Goal: Transaction & Acquisition: Book appointment/travel/reservation

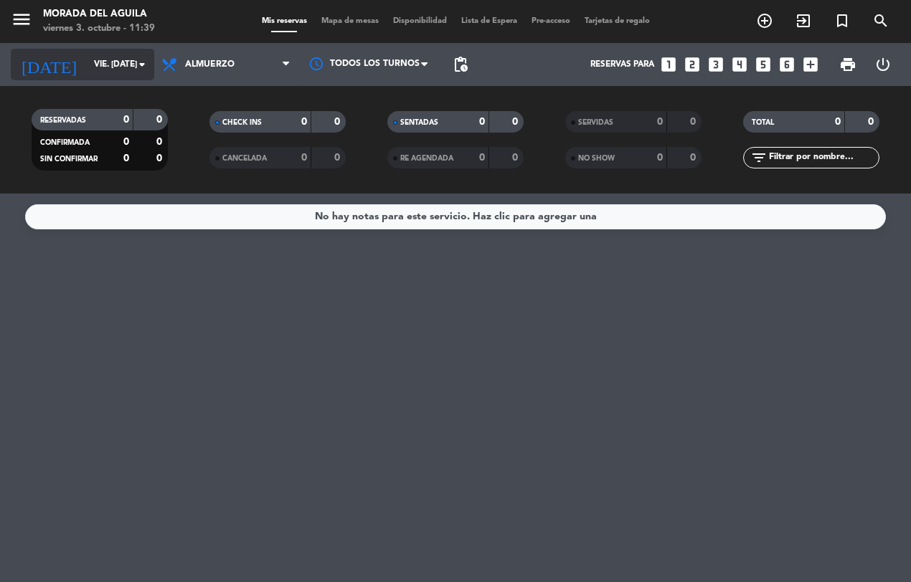
click at [148, 62] on icon "arrow_drop_down" at bounding box center [141, 64] width 17 height 17
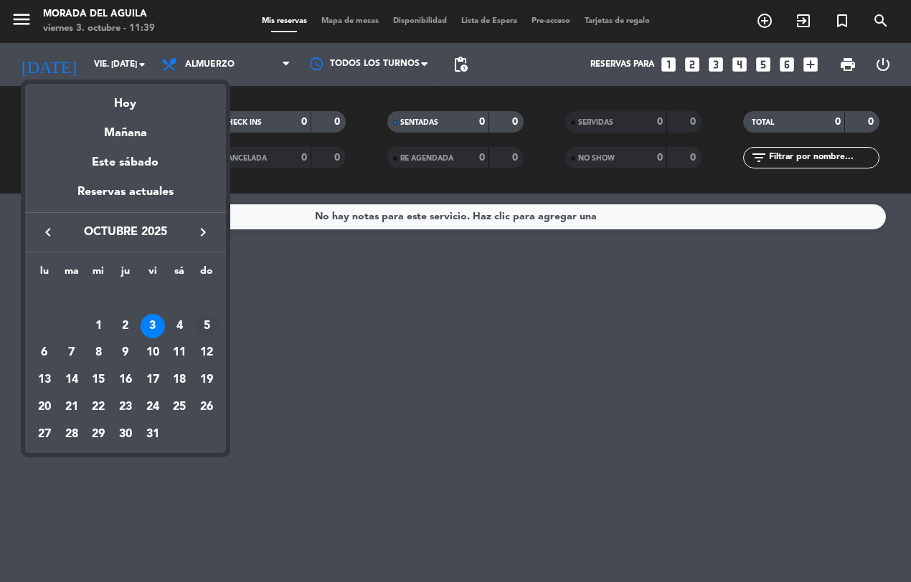
click at [210, 324] on div "5" at bounding box center [206, 326] width 24 height 24
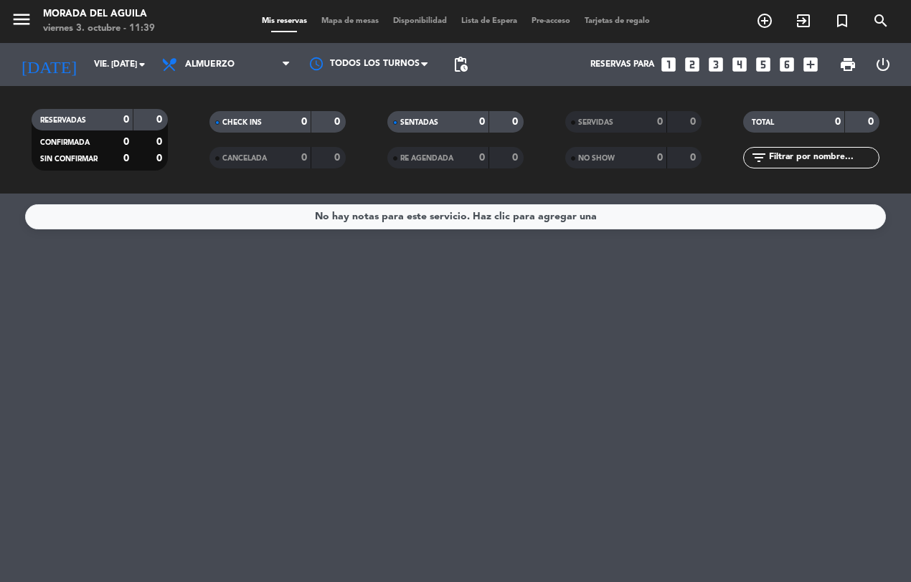
type input "dom. [DATE]"
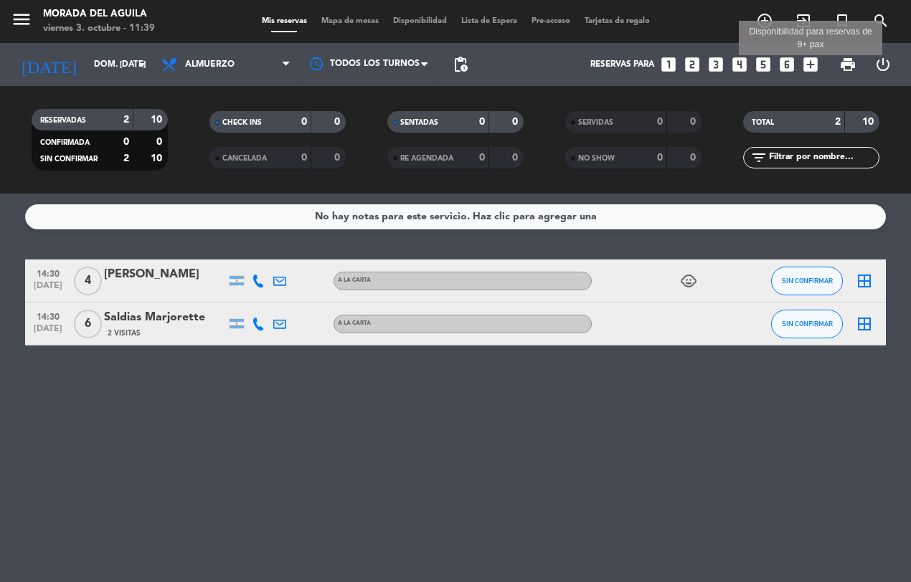
click at [807, 66] on icon "add_box" at bounding box center [810, 64] width 19 height 19
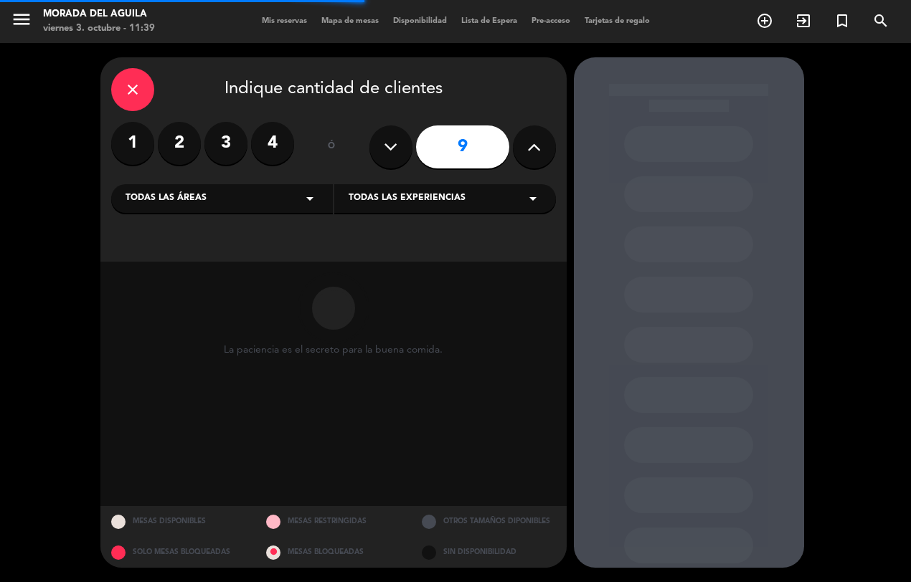
click at [540, 142] on icon at bounding box center [534, 147] width 14 height 22
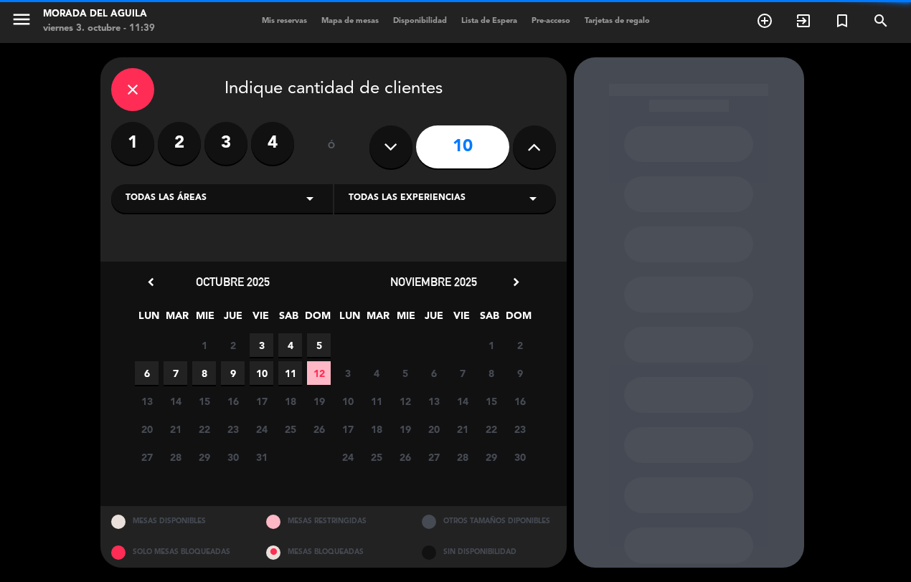
click at [540, 142] on icon at bounding box center [534, 147] width 14 height 22
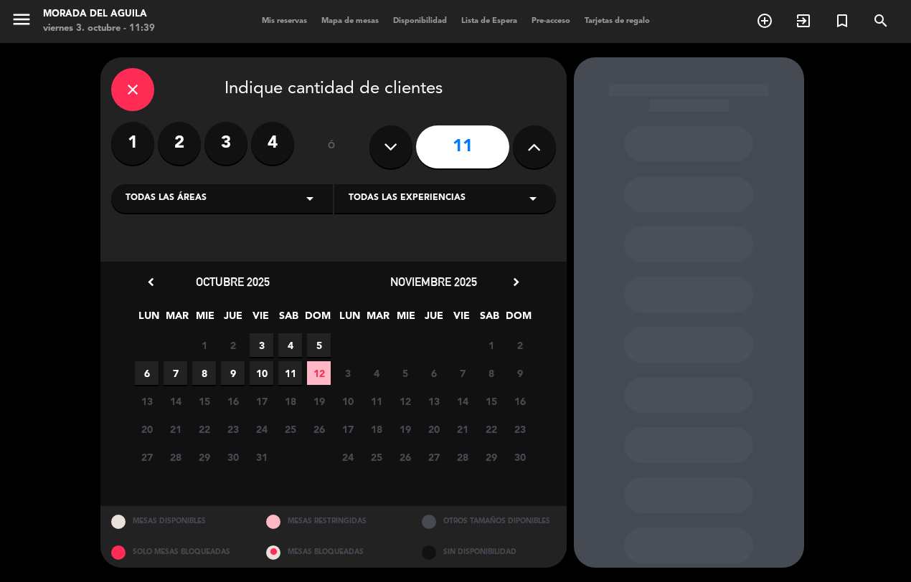
click at [384, 144] on icon at bounding box center [391, 147] width 14 height 22
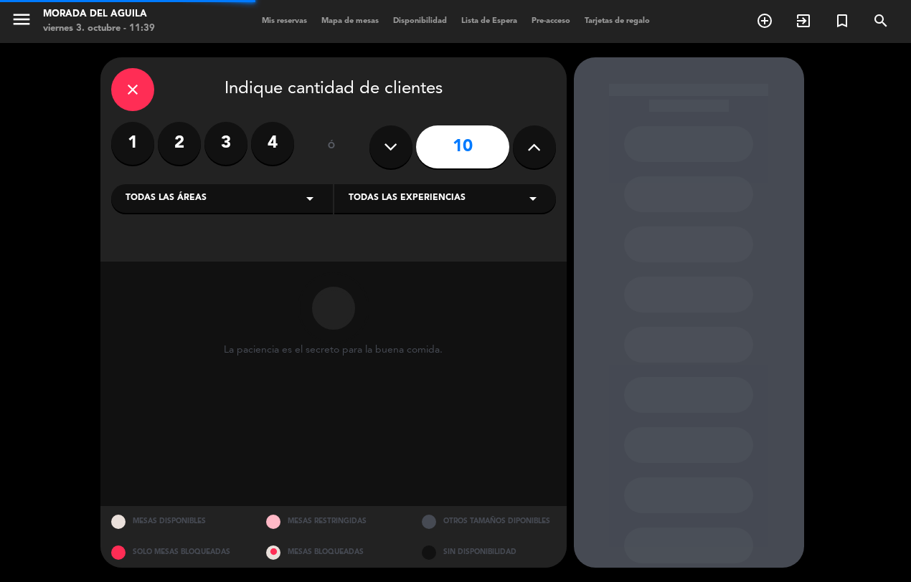
click at [384, 144] on icon at bounding box center [391, 147] width 14 height 22
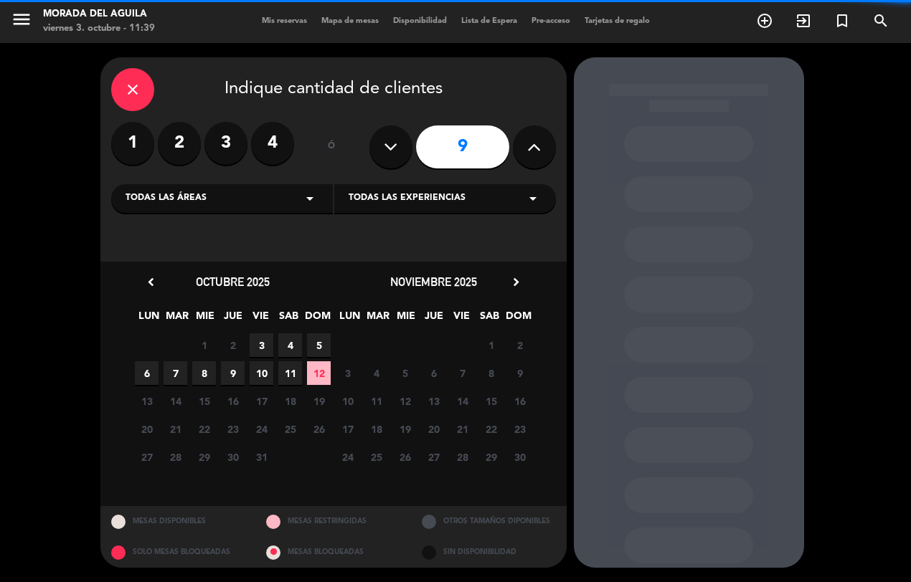
click at [384, 144] on icon at bounding box center [391, 147] width 14 height 22
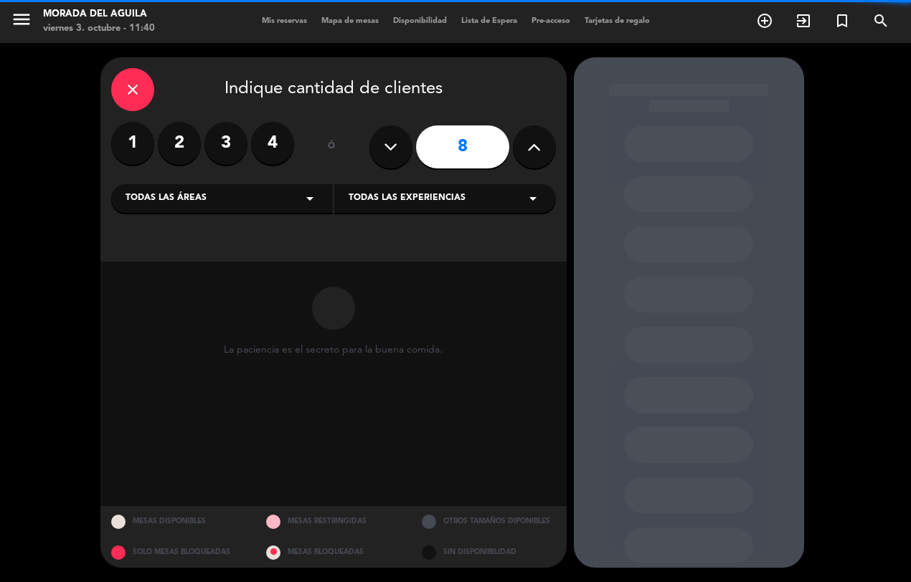
click at [384, 144] on icon at bounding box center [391, 147] width 14 height 22
type input "7"
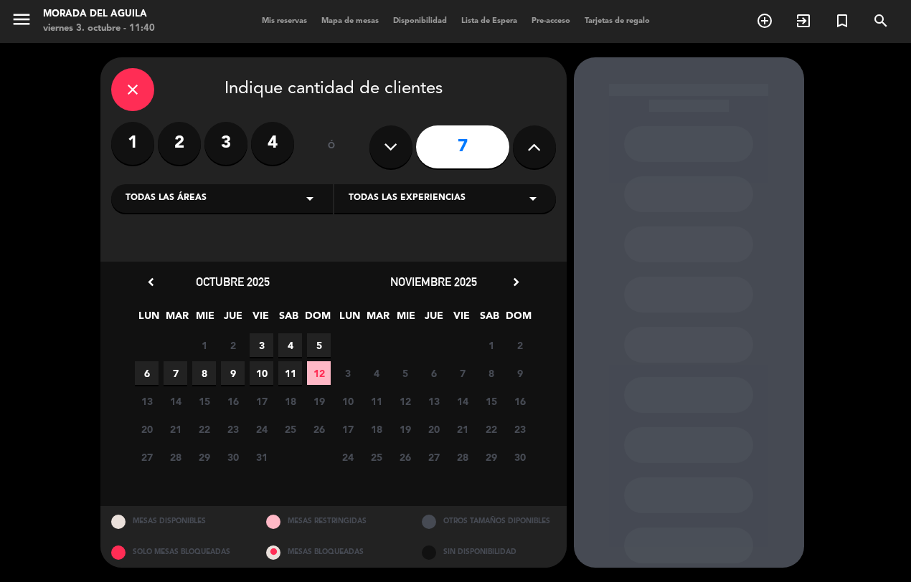
click at [316, 375] on span "12" at bounding box center [319, 373] width 24 height 24
click at [669, 330] on div at bounding box center [688, 345] width 129 height 36
click at [674, 338] on div at bounding box center [688, 345] width 129 height 36
click at [314, 373] on span "12" at bounding box center [319, 373] width 24 height 24
click at [310, 374] on span "12" at bounding box center [319, 373] width 24 height 24
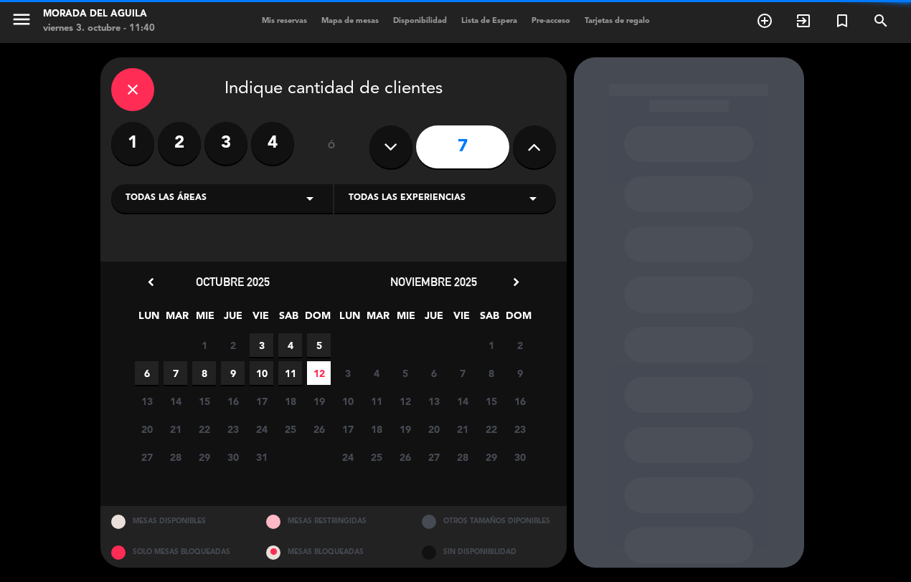
click at [310, 374] on span "12" at bounding box center [319, 373] width 24 height 24
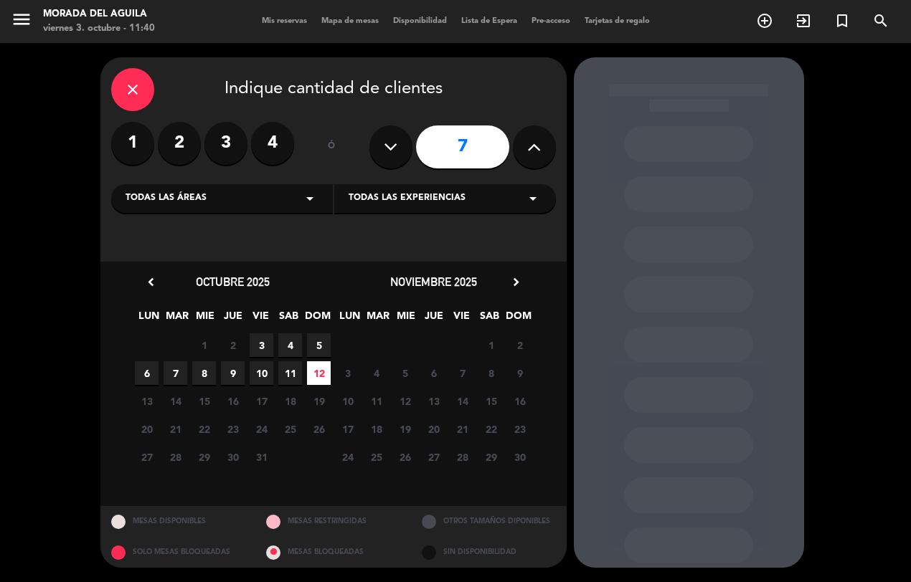
click at [292, 371] on span "11" at bounding box center [290, 373] width 24 height 24
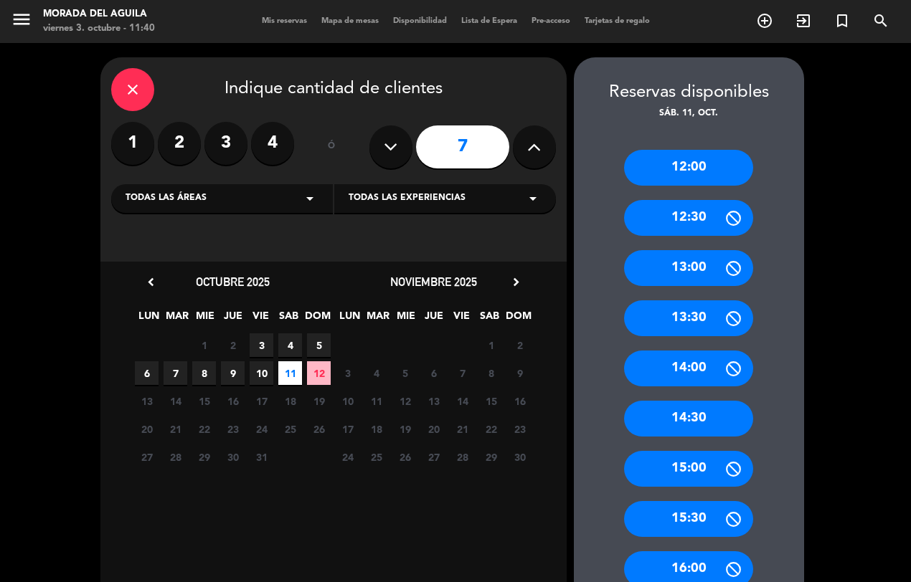
click at [314, 348] on span "5" at bounding box center [319, 345] width 24 height 24
click at [314, 343] on span "5" at bounding box center [319, 345] width 24 height 24
click at [690, 420] on div "14:30" at bounding box center [688, 419] width 129 height 36
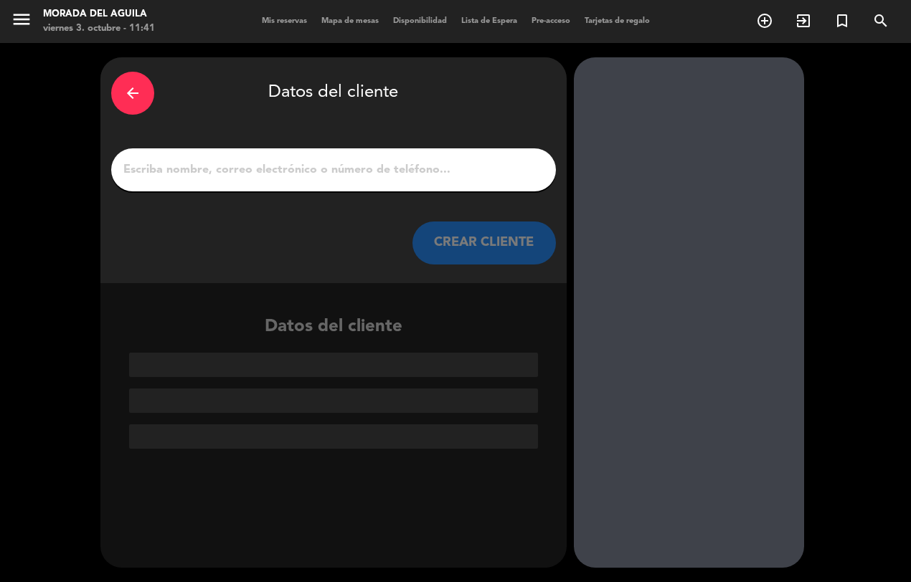
click at [137, 169] on input "1" at bounding box center [333, 170] width 423 height 20
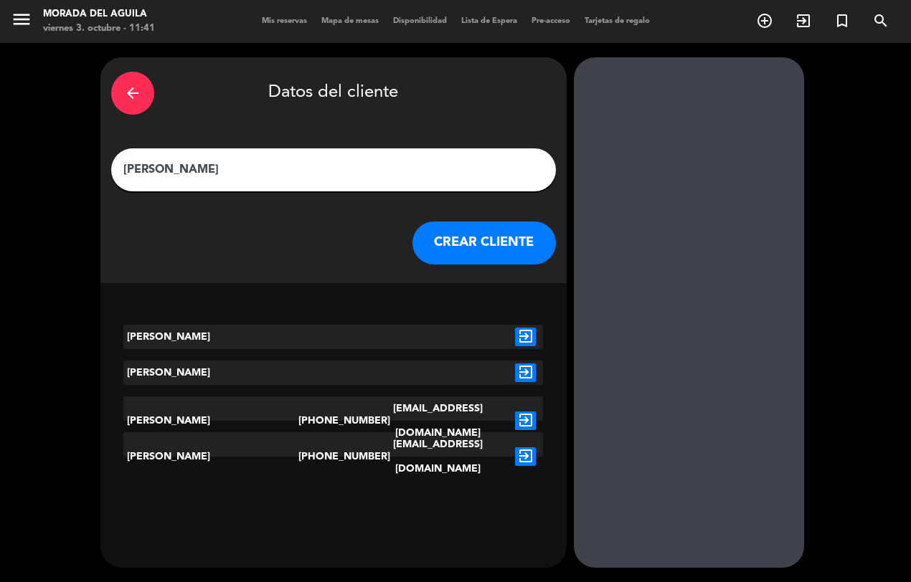
type input "[PERSON_NAME]"
click at [500, 240] on button "CREAR CLIENTE" at bounding box center [483, 243] width 143 height 43
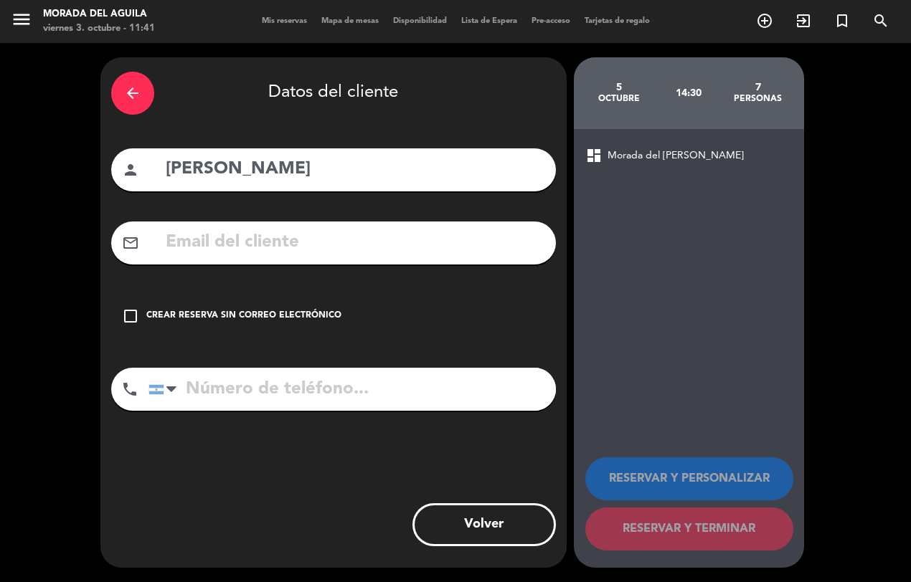
click at [138, 315] on div "check_box_outline_blank Crear reserva sin correo electrónico" at bounding box center [333, 316] width 445 height 43
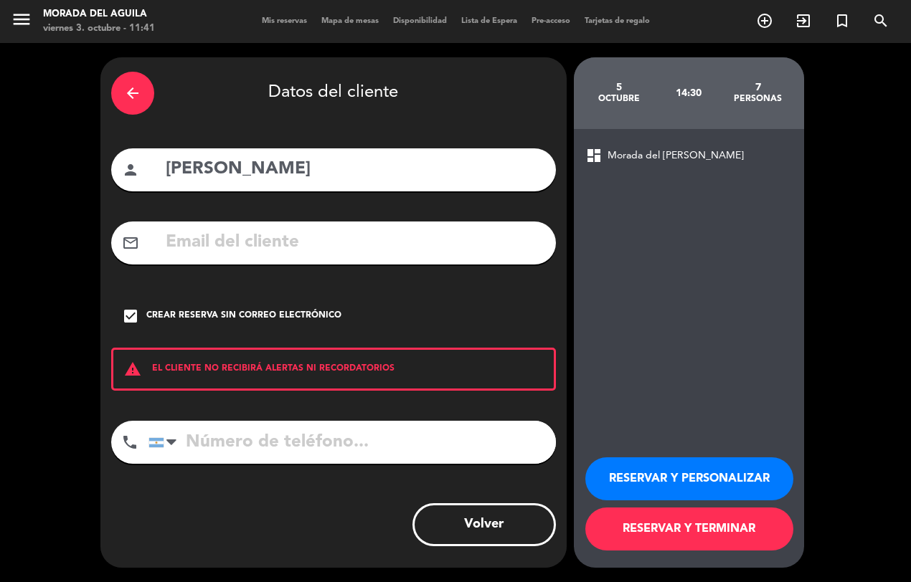
click at [488, 528] on button "Volver" at bounding box center [483, 524] width 143 height 43
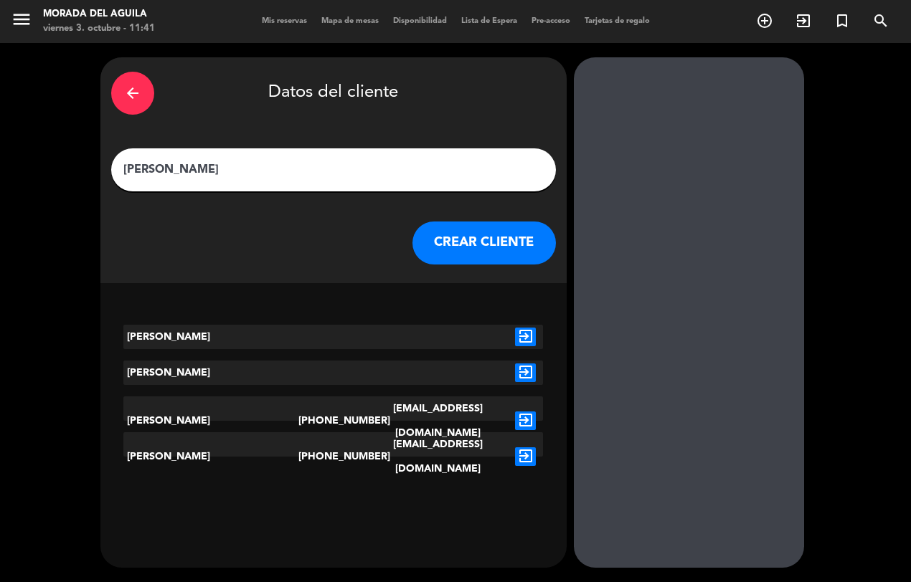
click at [130, 90] on icon "arrow_back" at bounding box center [132, 93] width 17 height 17
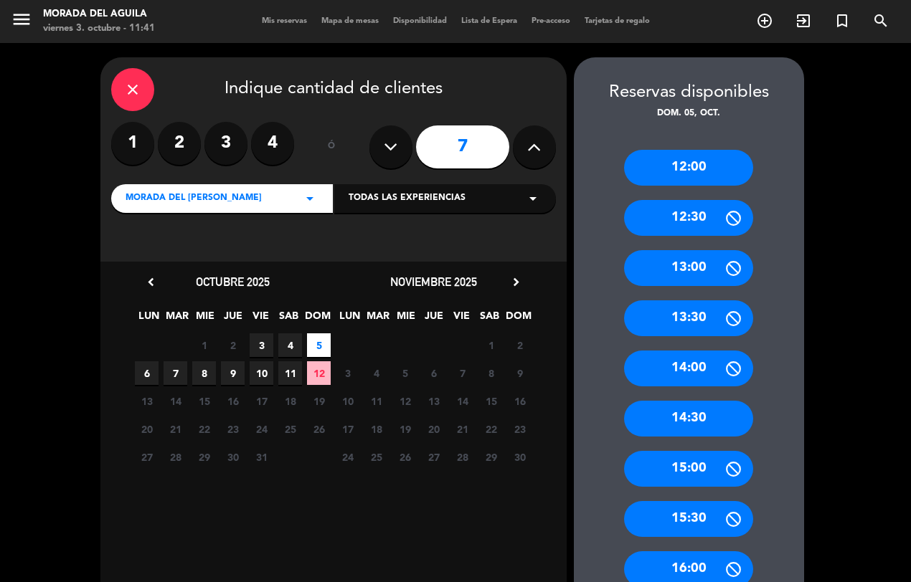
click at [125, 97] on icon "close" at bounding box center [132, 89] width 17 height 17
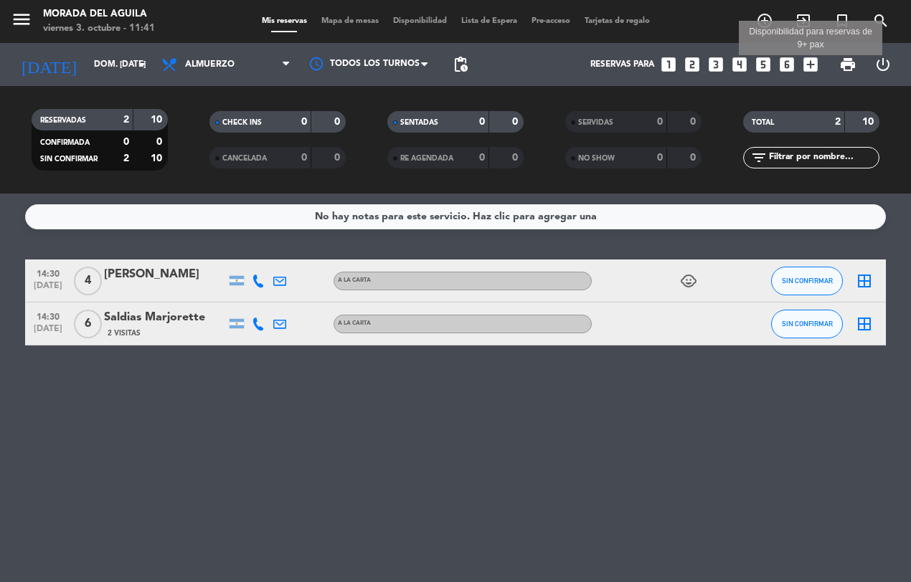
click at [805, 62] on icon "add_box" at bounding box center [810, 64] width 19 height 19
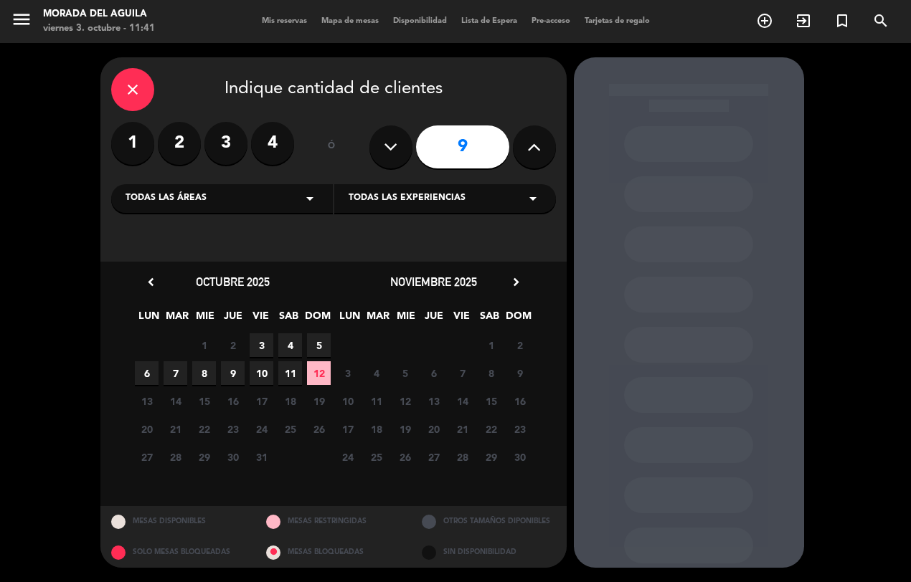
click at [384, 151] on icon at bounding box center [391, 147] width 14 height 22
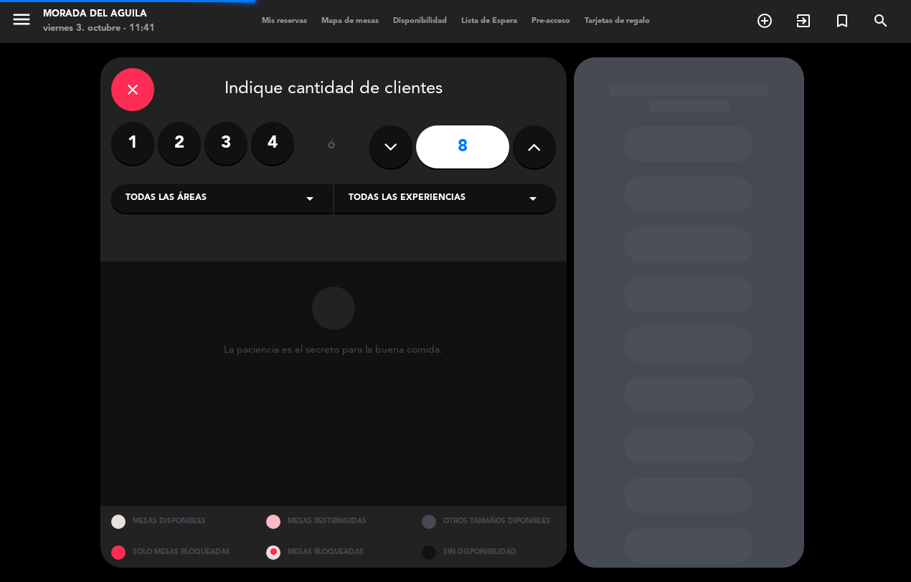
click at [384, 151] on icon at bounding box center [391, 147] width 14 height 22
type input "7"
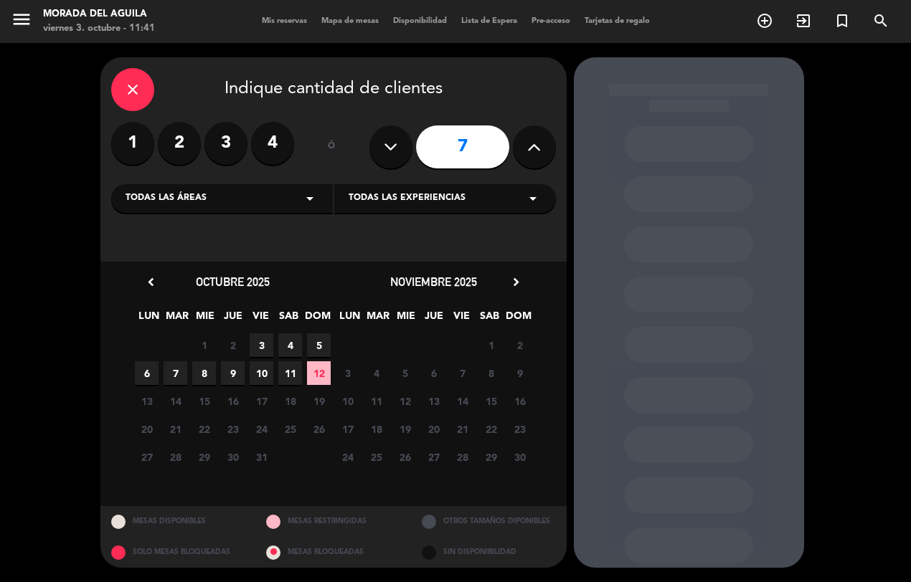
click at [289, 346] on span "4" at bounding box center [290, 345] width 24 height 24
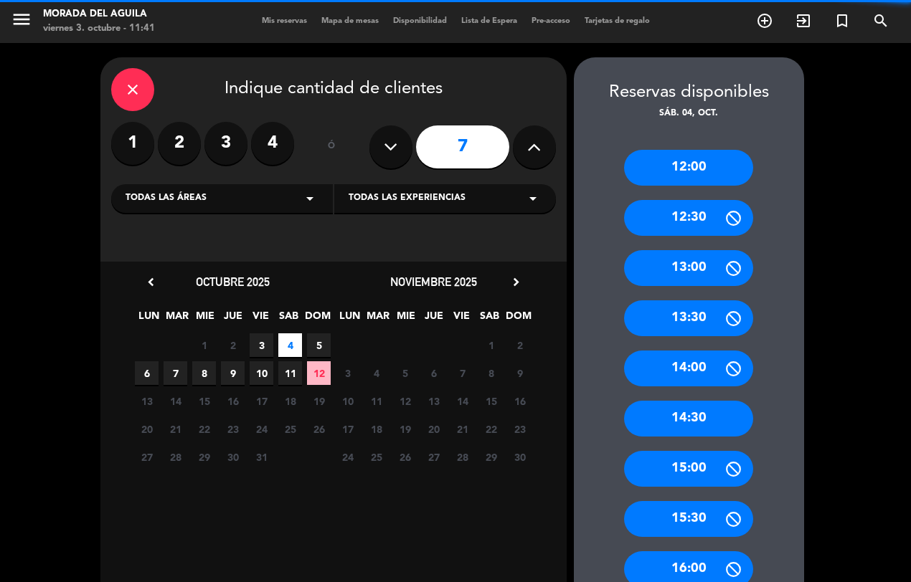
click at [318, 341] on span "5" at bounding box center [319, 345] width 24 height 24
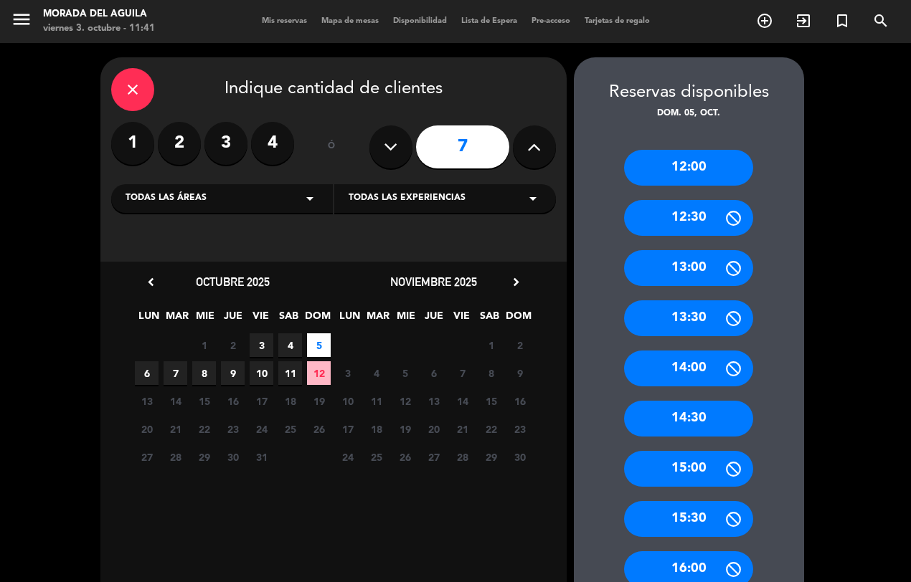
click at [713, 417] on div "14:30" at bounding box center [688, 419] width 129 height 36
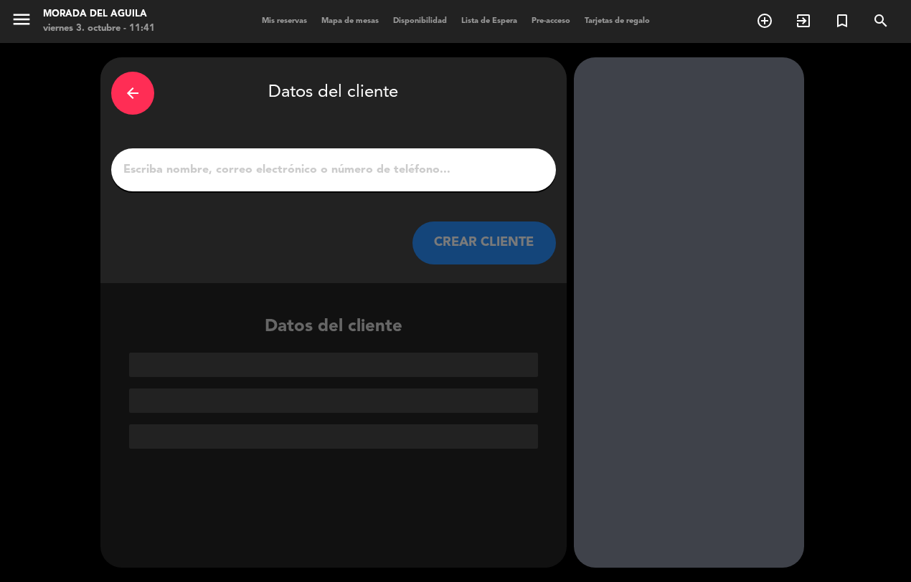
click at [131, 176] on input "1" at bounding box center [333, 170] width 423 height 20
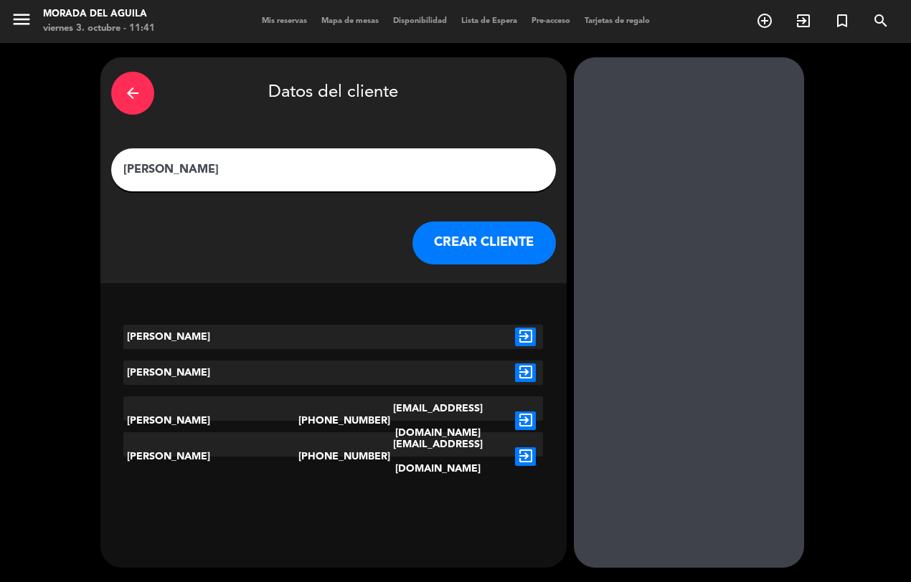
type input "[PERSON_NAME]"
click at [465, 245] on button "CREAR CLIENTE" at bounding box center [483, 243] width 143 height 43
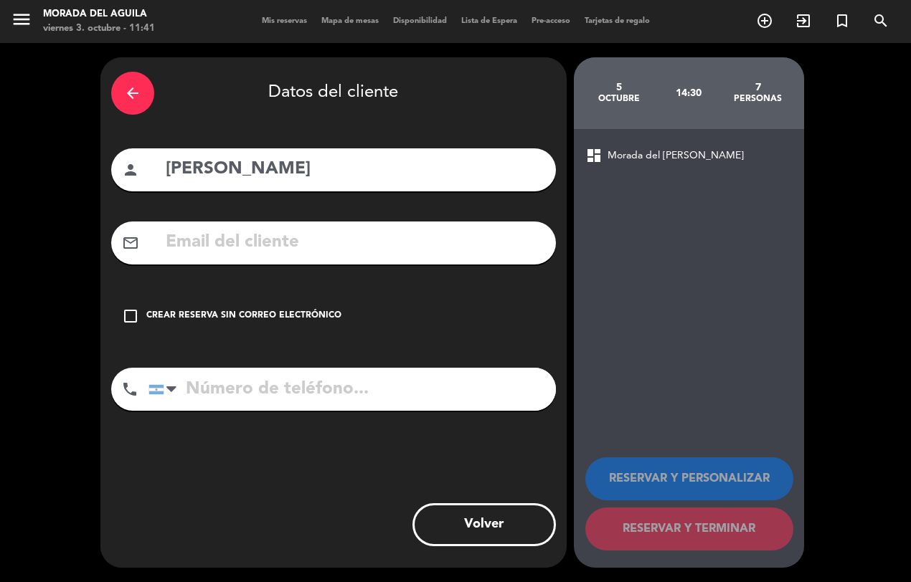
click at [123, 314] on icon "check_box_outline_blank" at bounding box center [130, 316] width 17 height 17
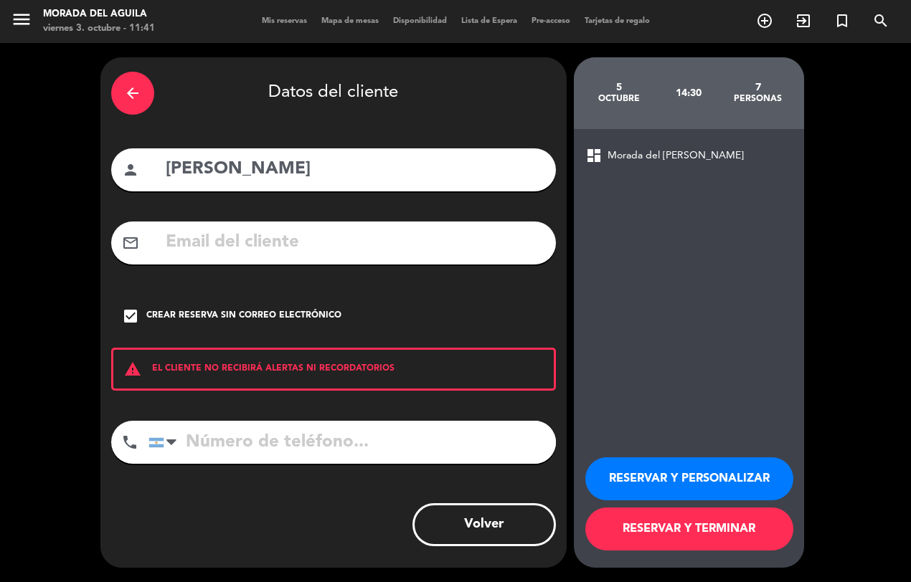
click at [668, 531] on button "RESERVAR Y TERMINAR" at bounding box center [689, 529] width 208 height 43
